Goal: Information Seeking & Learning: Learn about a topic

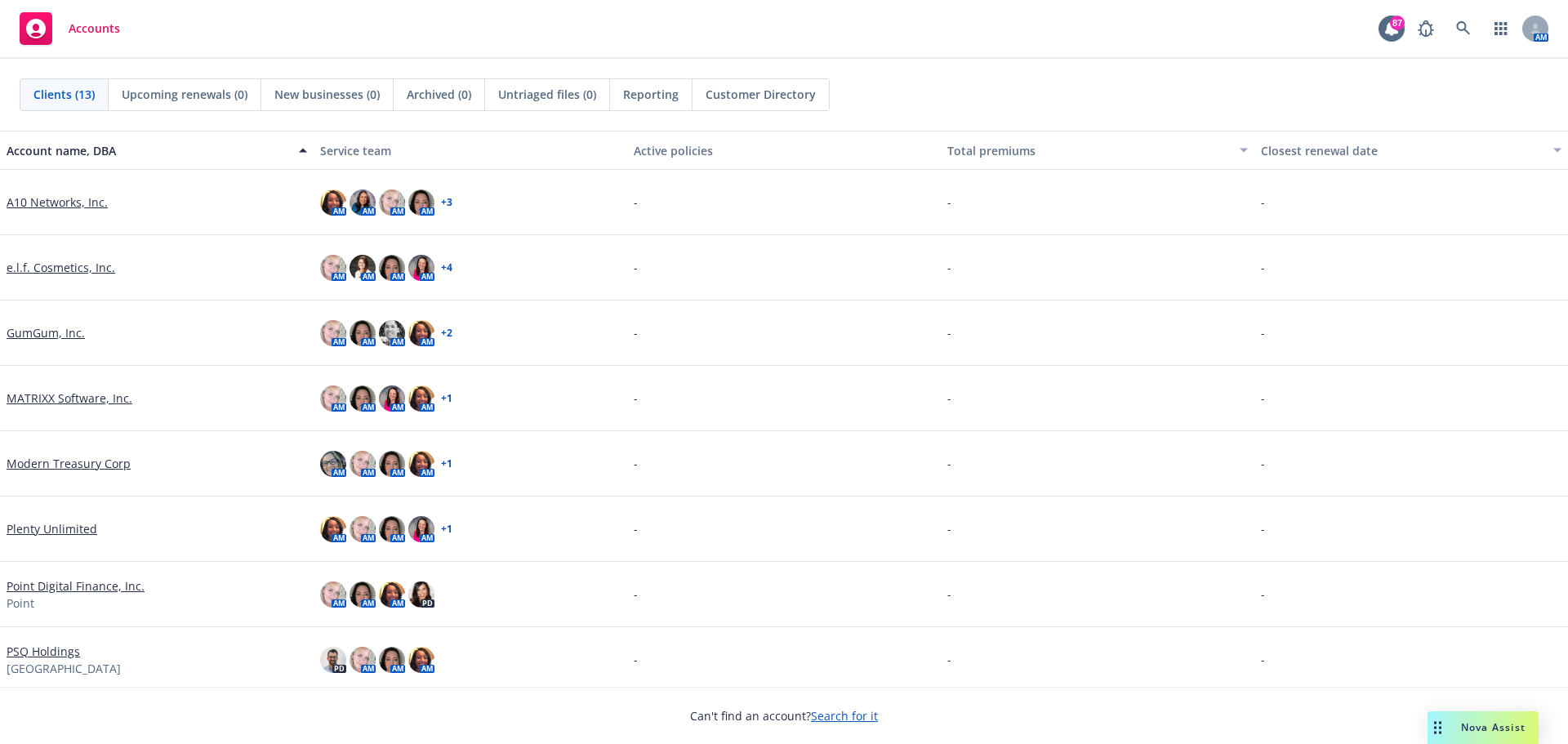
click at [64, 332] on link "GumGum, Inc." at bounding box center [46, 333] width 78 height 17
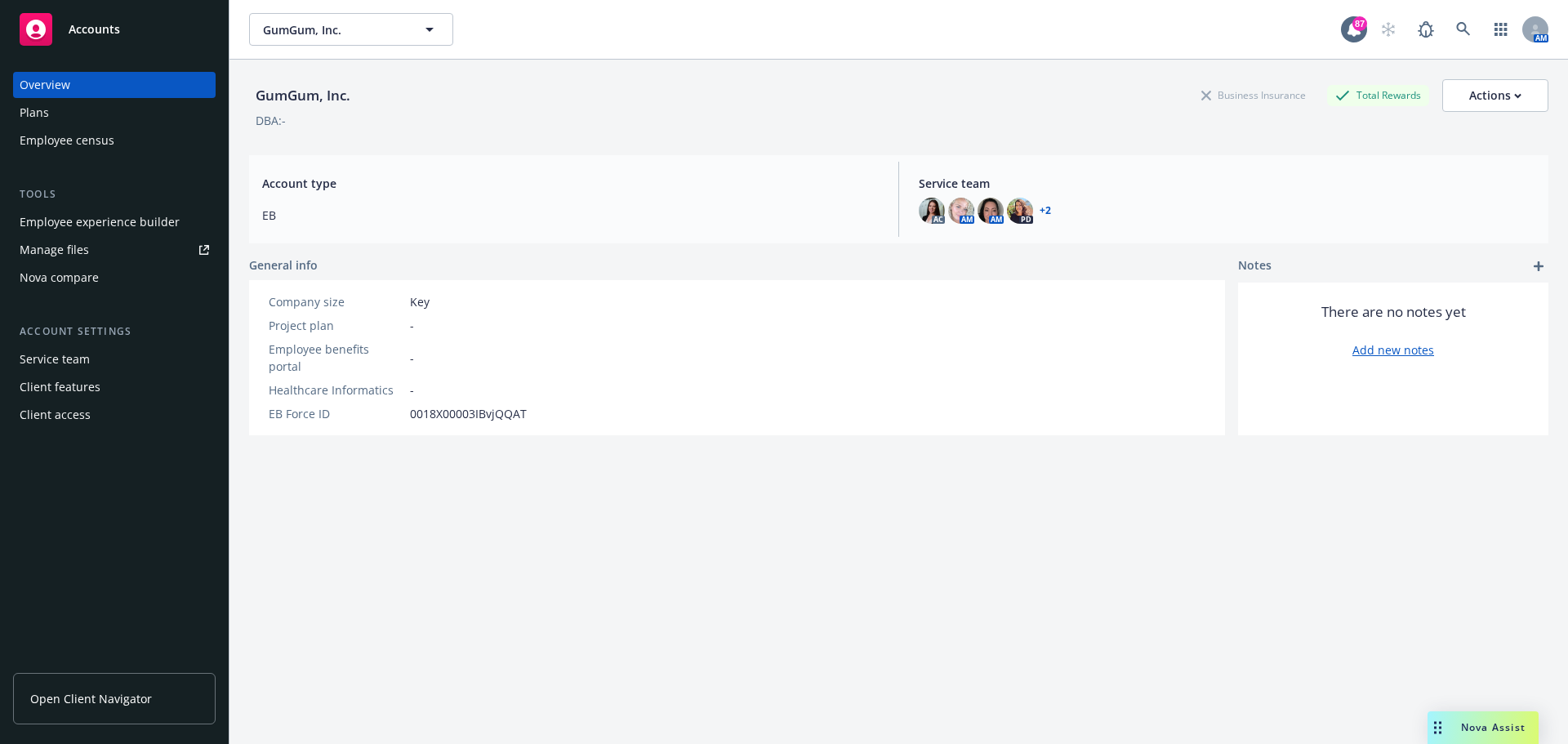
click at [88, 227] on div "Employee experience builder" at bounding box center [100, 222] width 160 height 26
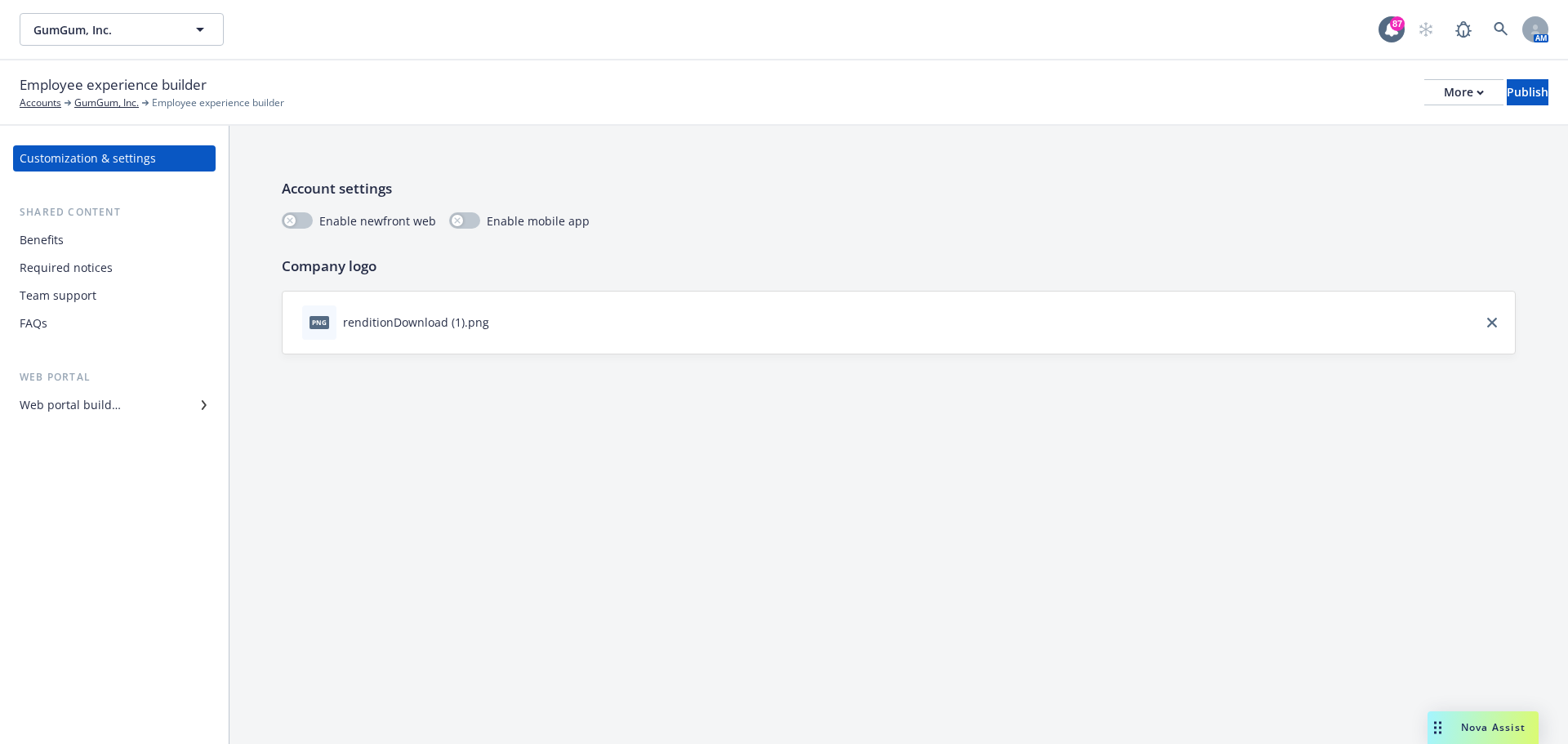
click at [84, 297] on div "Team support" at bounding box center [58, 296] width 77 height 26
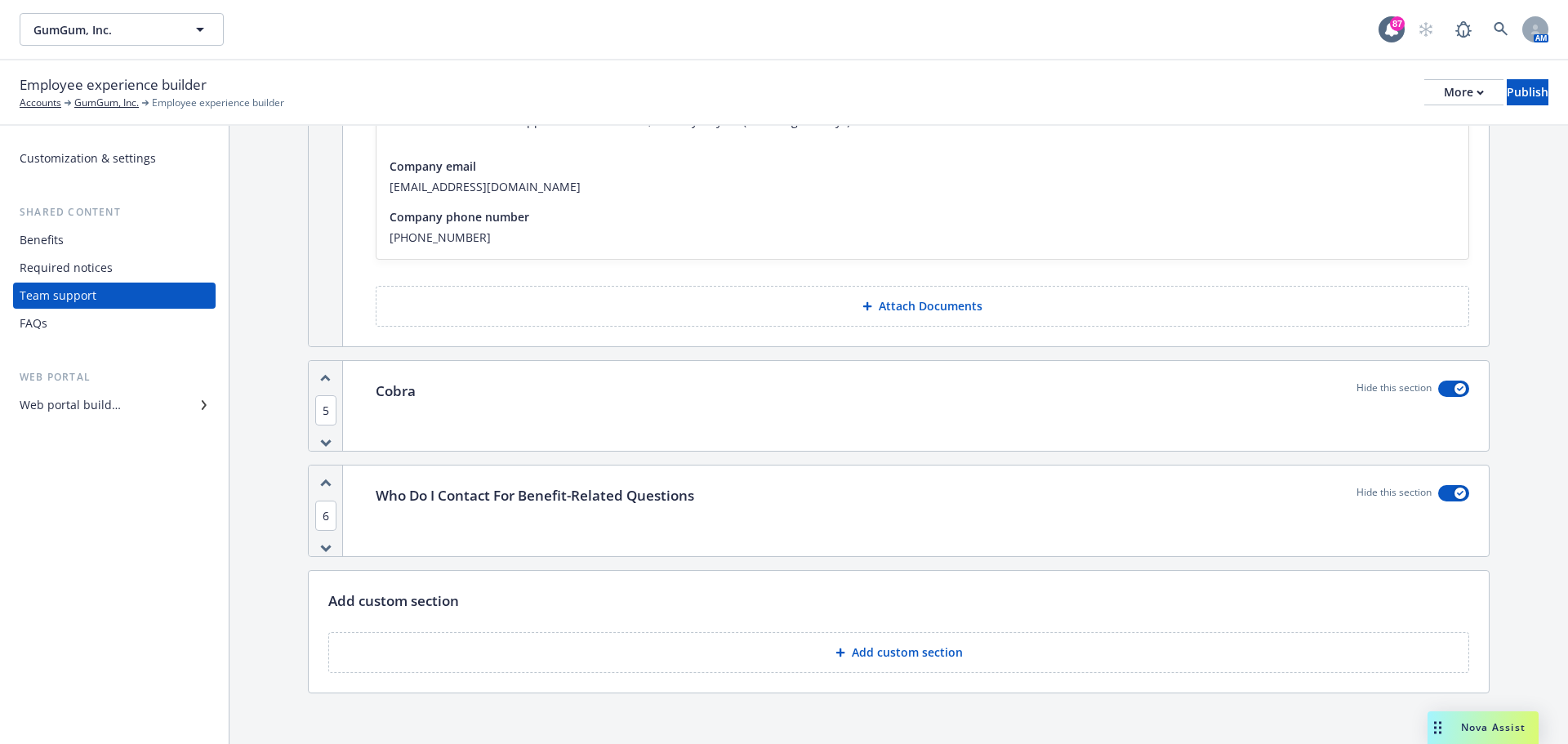
scroll to position [669, 0]
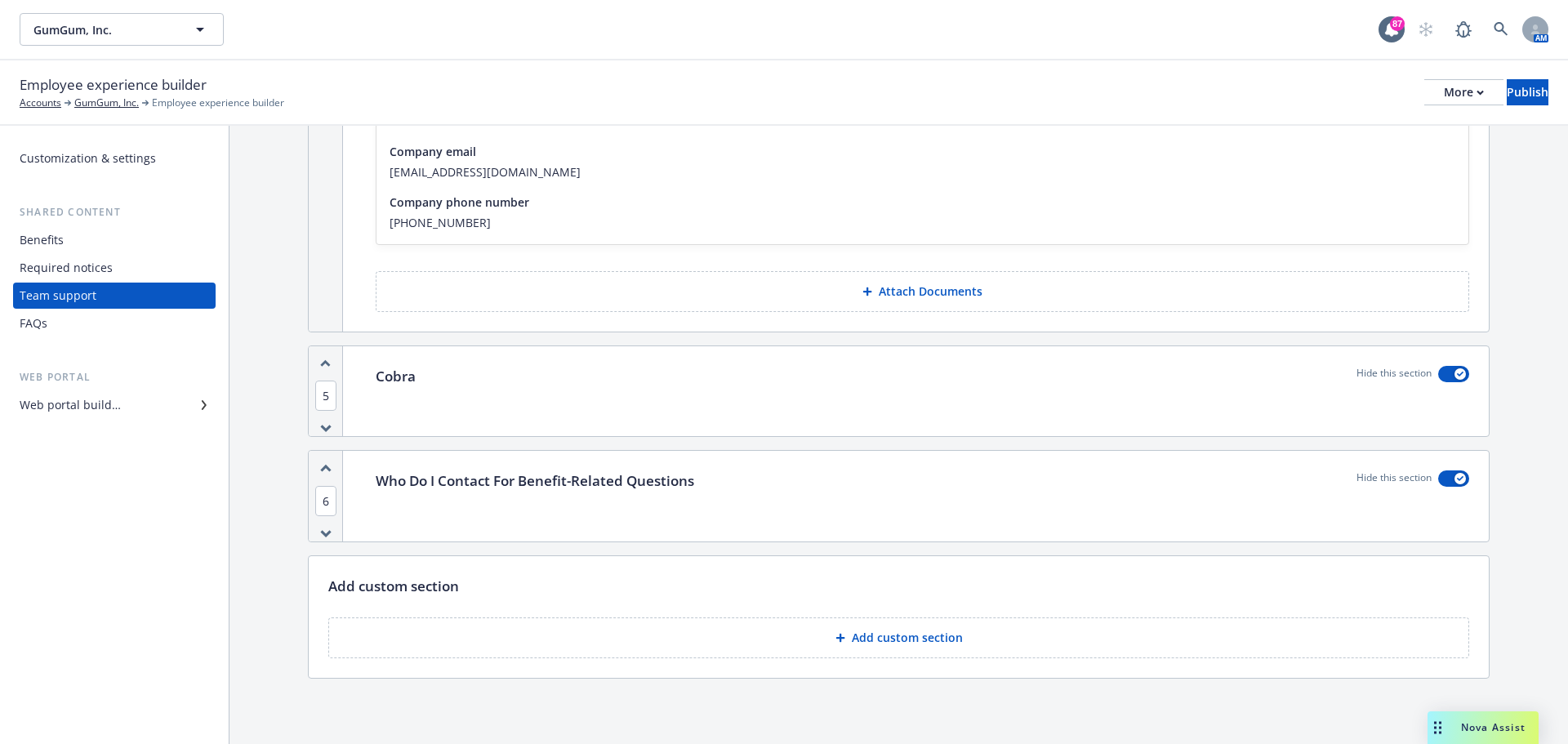
click at [128, 270] on div "Required notices" at bounding box center [114, 268] width 190 height 26
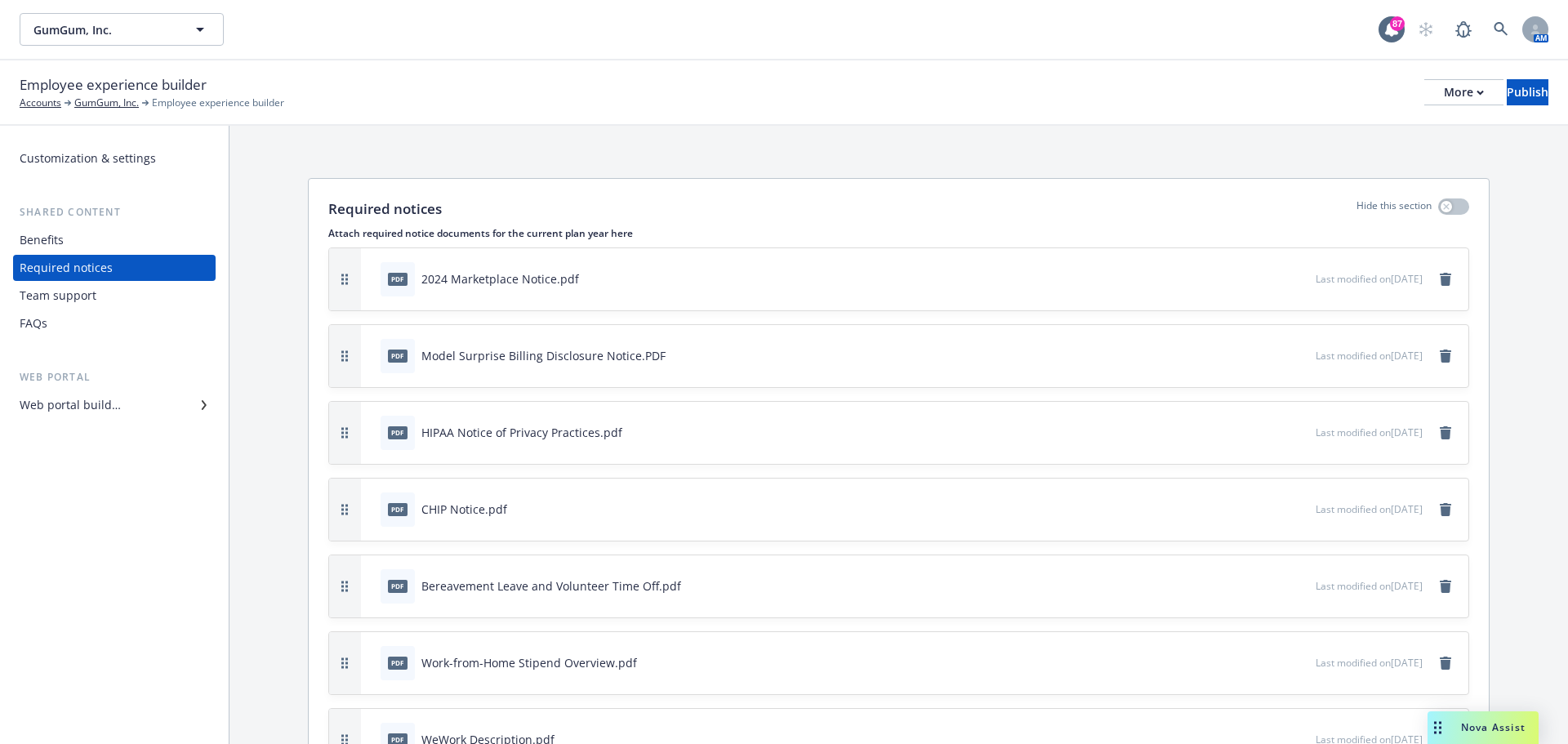
click at [54, 326] on div "FAQs" at bounding box center [114, 323] width 190 height 26
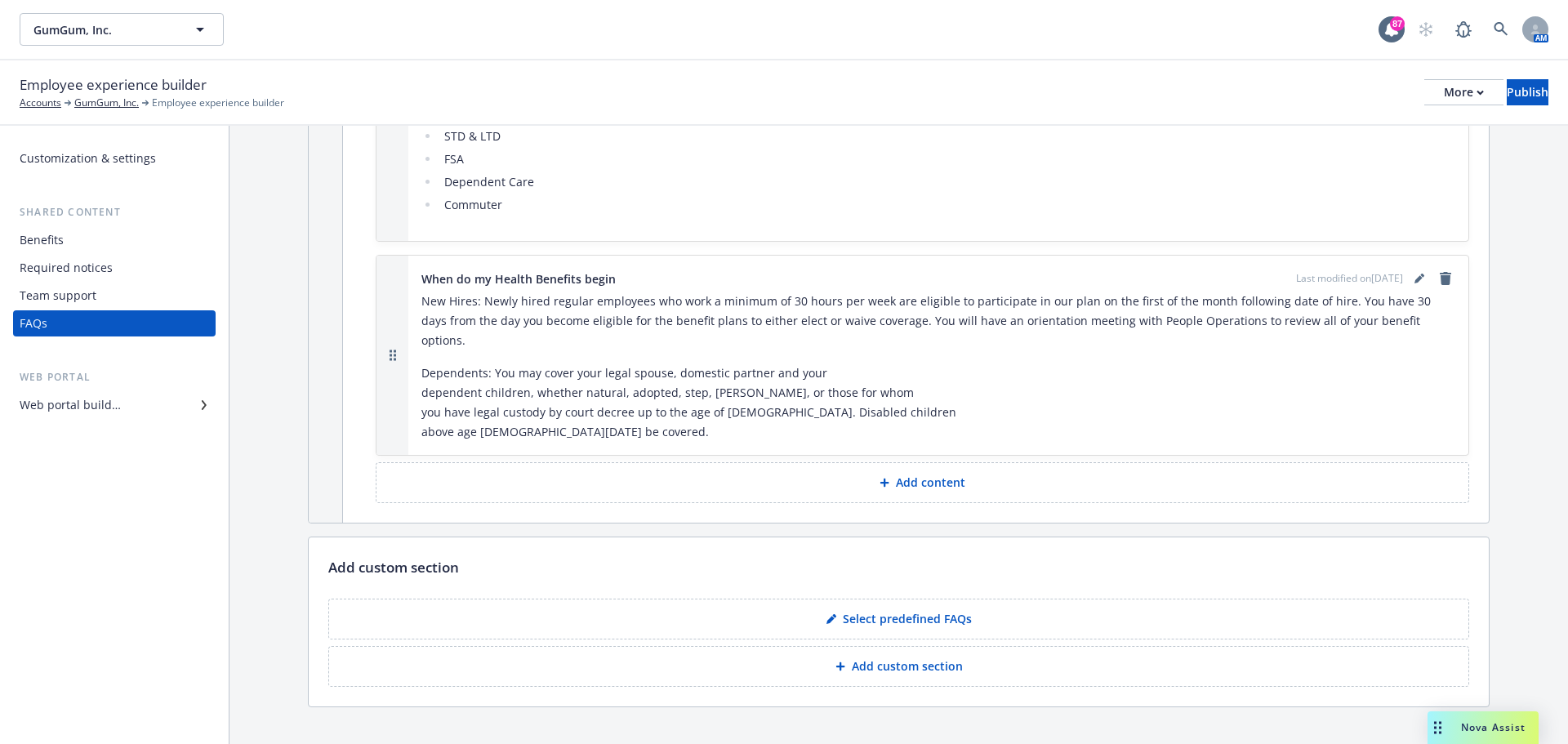
scroll to position [959, 0]
